Goal: Navigation & Orientation: Find specific page/section

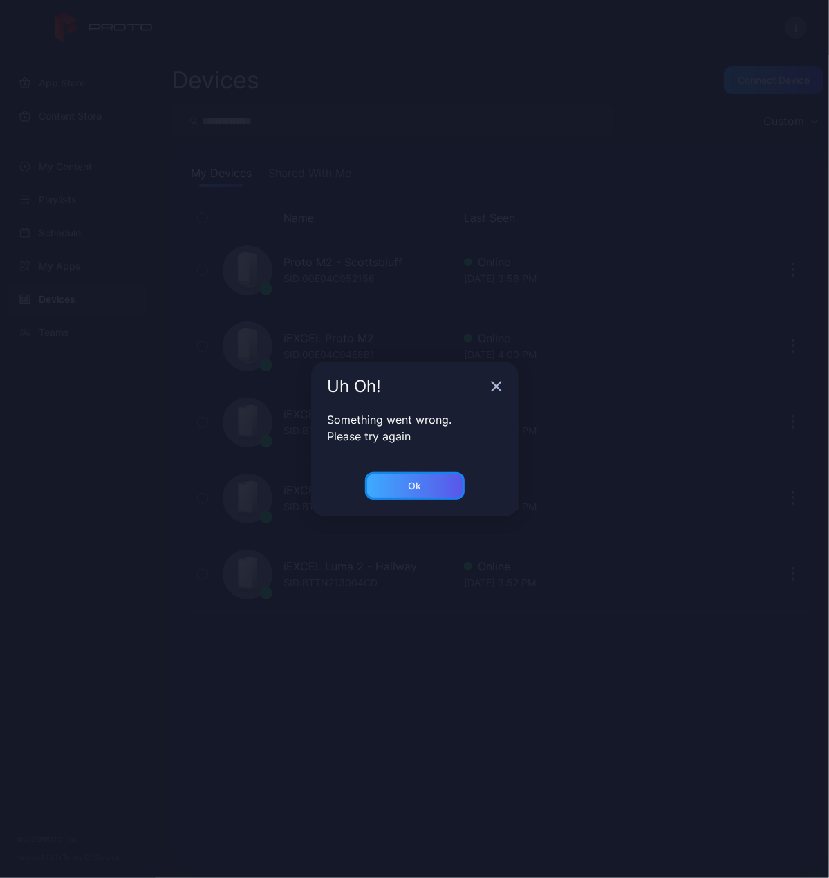
click at [389, 486] on div "Ok" at bounding box center [415, 486] width 100 height 28
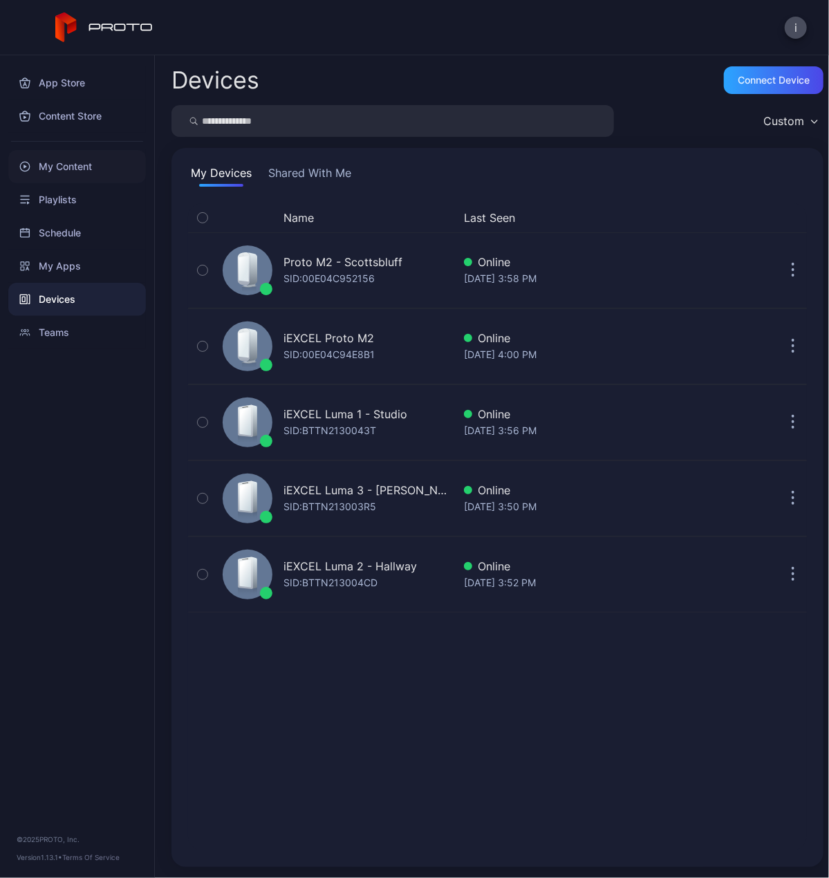
click at [48, 171] on div "My Content" at bounding box center [77, 166] width 138 height 33
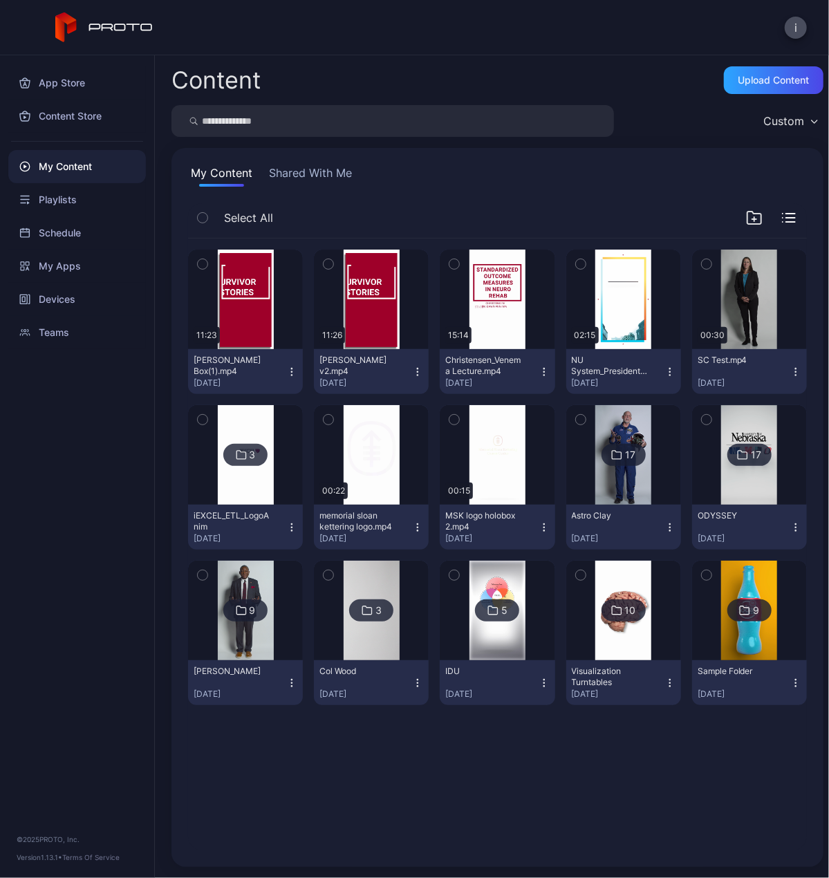
click at [246, 472] on img at bounding box center [246, 455] width 56 height 100
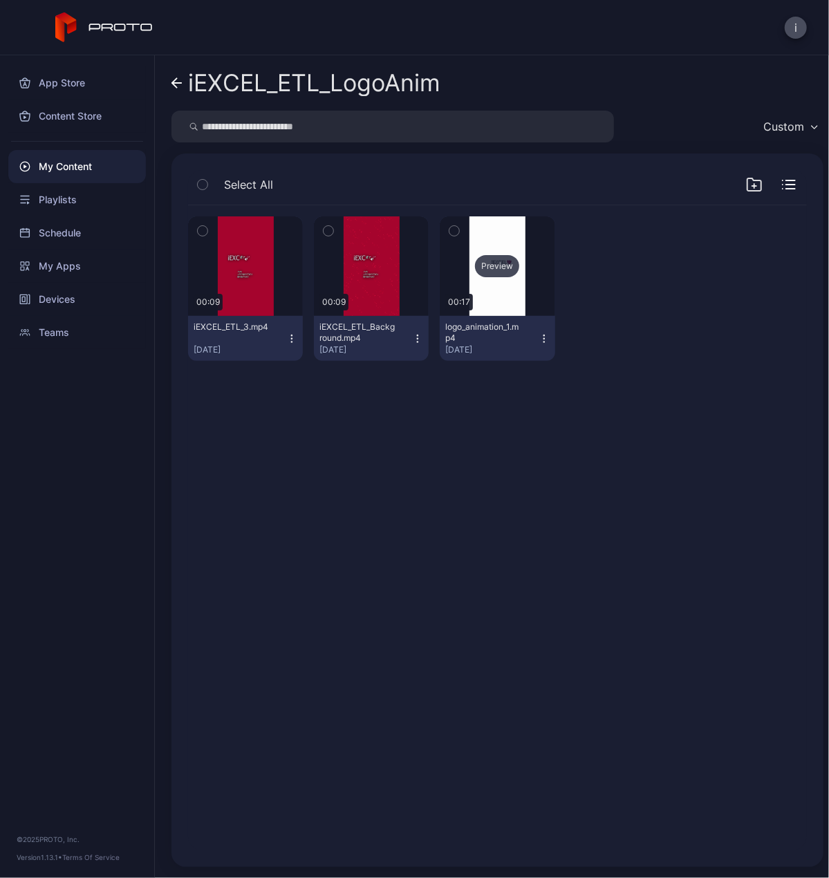
click at [492, 275] on div "Preview" at bounding box center [497, 266] width 44 height 22
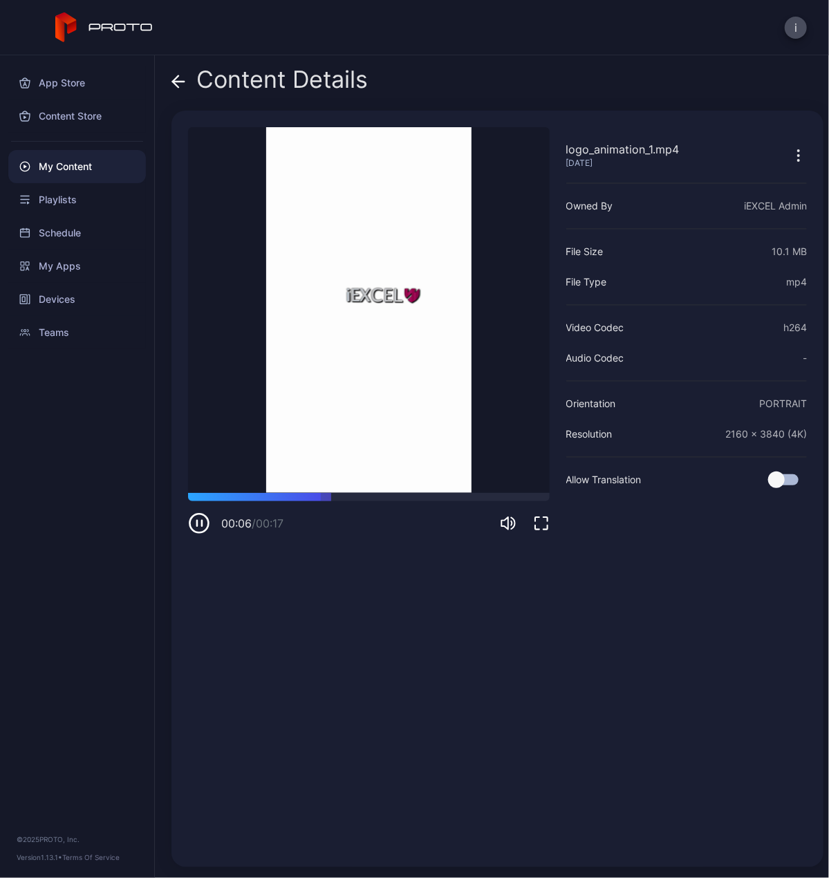
click at [181, 86] on icon at bounding box center [179, 82] width 14 height 14
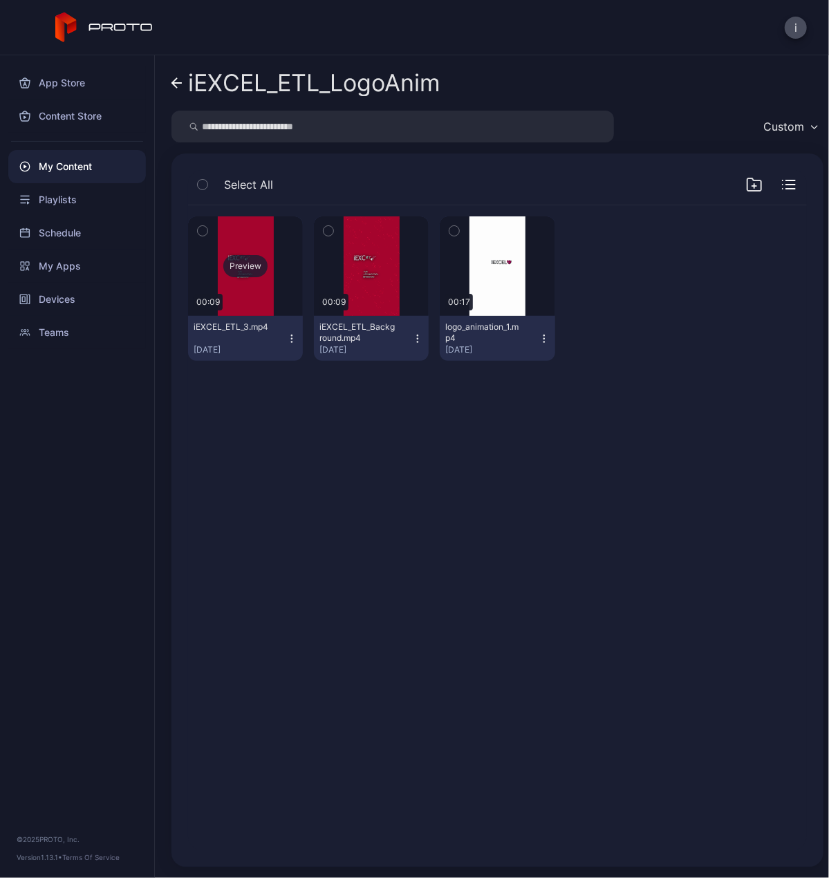
click at [243, 261] on div "Preview" at bounding box center [245, 266] width 44 height 22
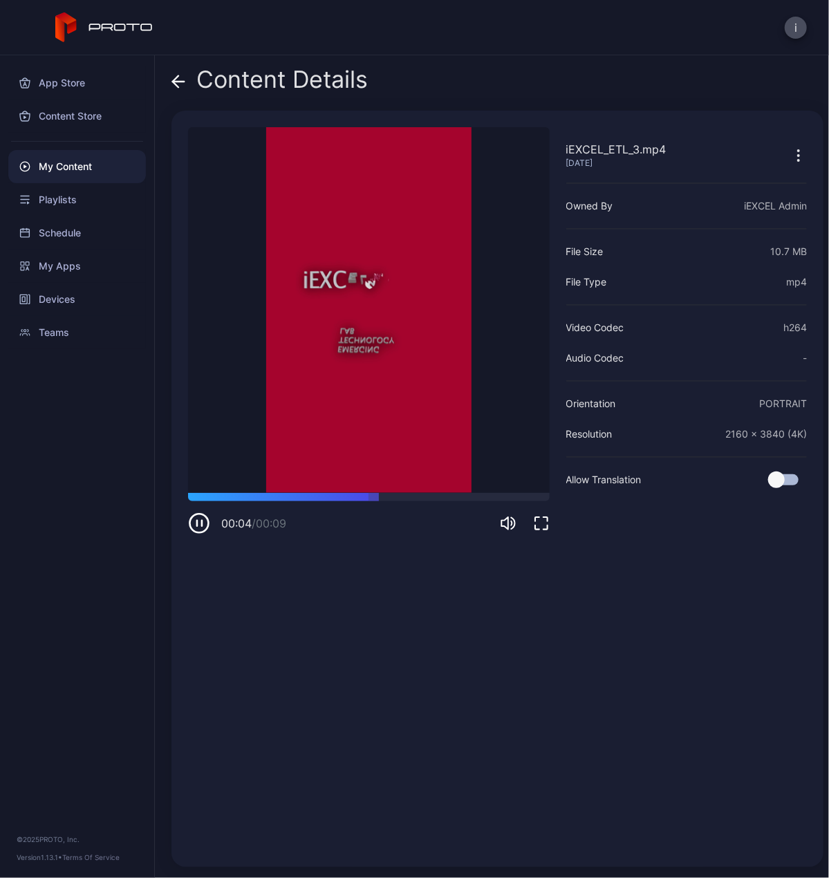
click at [187, 78] on div "Content Details" at bounding box center [270, 82] width 196 height 33
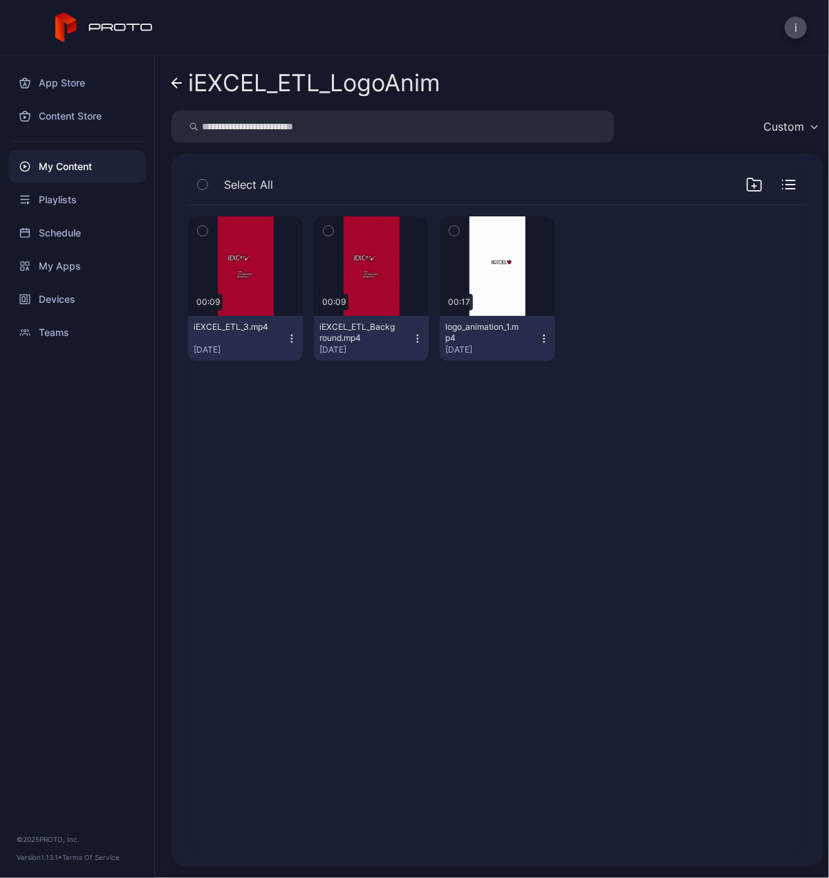
click at [169, 82] on div "iEXCEL_ETL_LogoAnim Custom Select All Preview 00:09 iEXCEL_ETL_3.mp4 [DATE] Pre…" at bounding box center [492, 466] width 674 height 823
click at [181, 83] on icon at bounding box center [177, 83] width 10 height 0
